Goal: Task Accomplishment & Management: Use online tool/utility

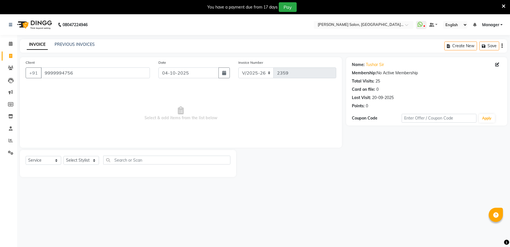
select select "6961"
select select "service"
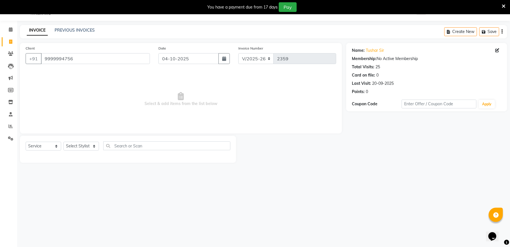
scroll to position [14, 0]
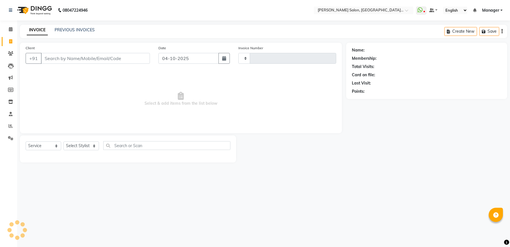
select select "service"
select select "6961"
type input "2359"
